Goal: Task Accomplishment & Management: Manage account settings

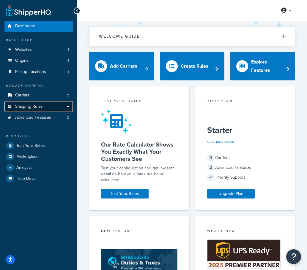
click at [40, 107] on span "Shipping Rules" at bounding box center [29, 106] width 28 height 5
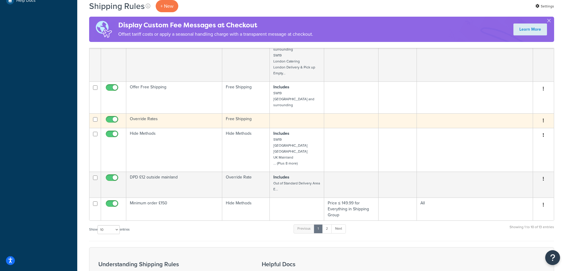
scroll to position [238, 0]
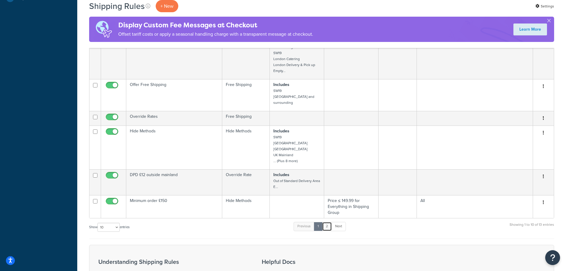
click at [307, 222] on link "2" at bounding box center [327, 226] width 10 height 9
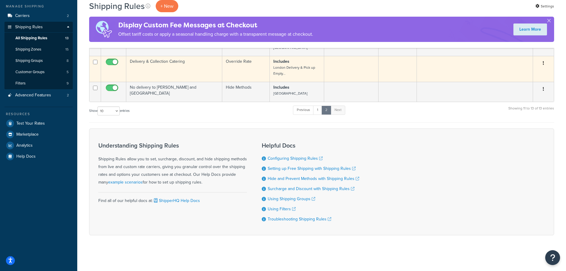
click at [307, 63] on button "button" at bounding box center [543, 64] width 8 height 10
click at [307, 73] on link "Edit" at bounding box center [523, 74] width 47 height 12
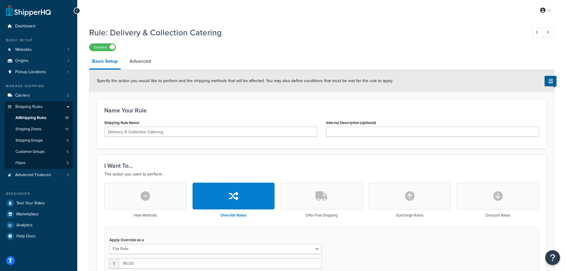
click at [75, 10] on div at bounding box center [77, 10] width 7 height 7
click at [34, 130] on span "Shipping Zones" at bounding box center [28, 129] width 26 height 5
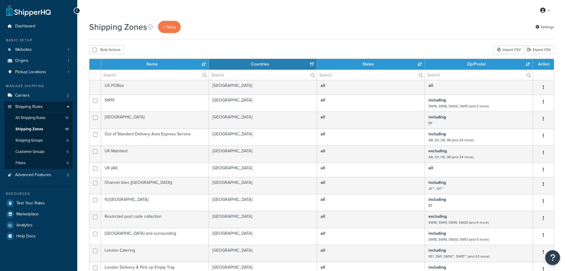
select select "15"
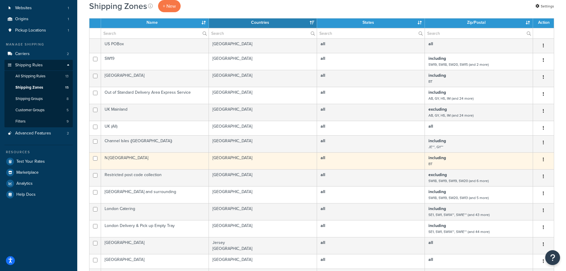
scroll to position [59, 0]
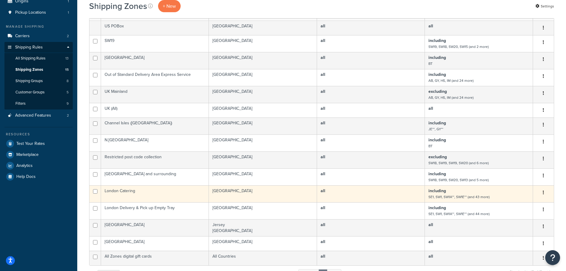
click at [134, 193] on td "London Catering" at bounding box center [155, 193] width 108 height 17
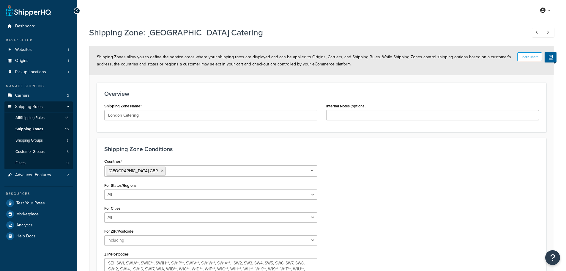
select select "including"
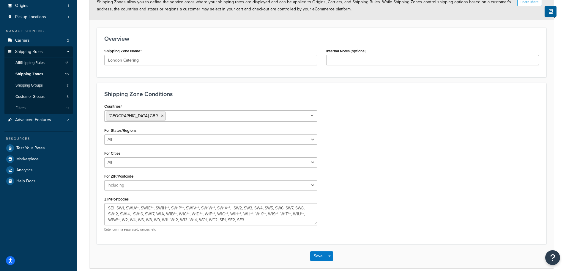
scroll to position [82, 0]
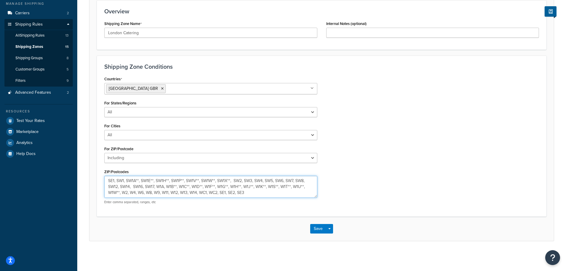
click at [248, 193] on textarea "SE1, SW1, SW1A**, SW1E**, SW1H**, SW1P**, SW1V**, SW1W**, SW1X**, SW2, SW3, SW4…" at bounding box center [210, 187] width 213 height 22
drag, startPoint x: 311, startPoint y: 181, endPoint x: 315, endPoint y: 181, distance: 3.9
click at [313, 181] on textarea "SE1, SW1, SW1A**, SW1E**, SW1H**, SW1P**, SW1V**, SW1W**, SW1X**, SW2, SW3, SW4…" at bounding box center [210, 187] width 213 height 22
type textarea "SE1, SW1, SW1A**, SW1E**, SW1H**, SW1P**, SW1V**, SW1W**, SW1X**, SW2, SW3, SW4…"
click at [320, 227] on button "Save" at bounding box center [318, 229] width 16 height 10
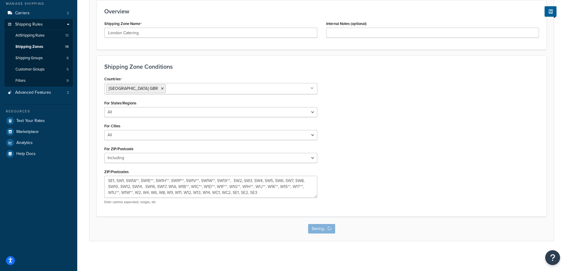
scroll to position [0, 0]
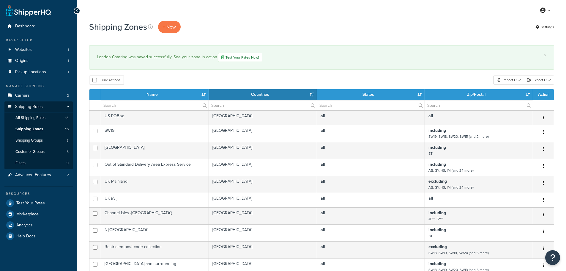
select select "15"
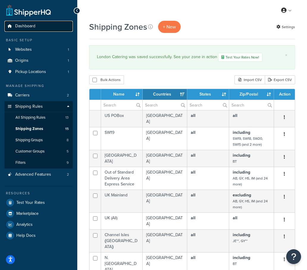
click at [19, 31] on link "Dashboard" at bounding box center [38, 26] width 68 height 11
